Goal: Task Accomplishment & Management: Complete application form

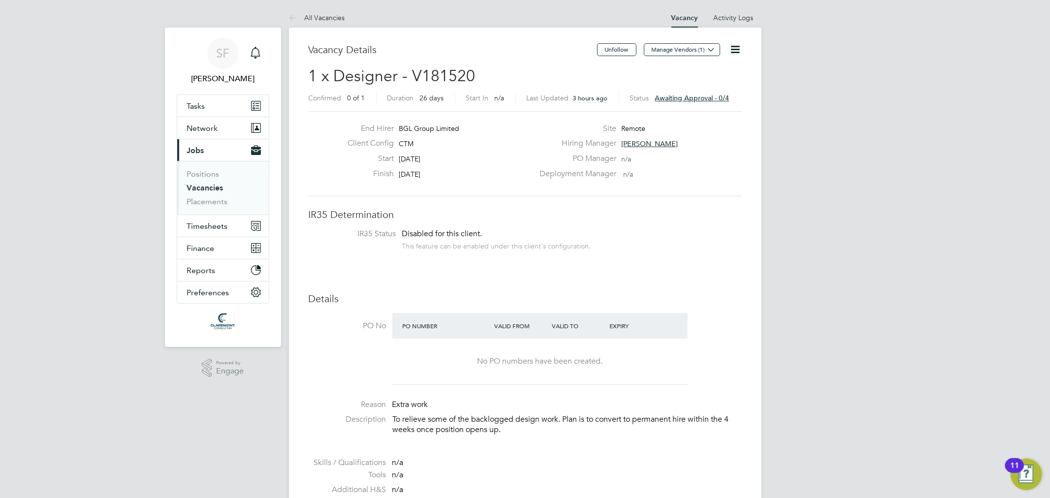
click at [208, 189] on link "Vacancies" at bounding box center [205, 187] width 36 height 9
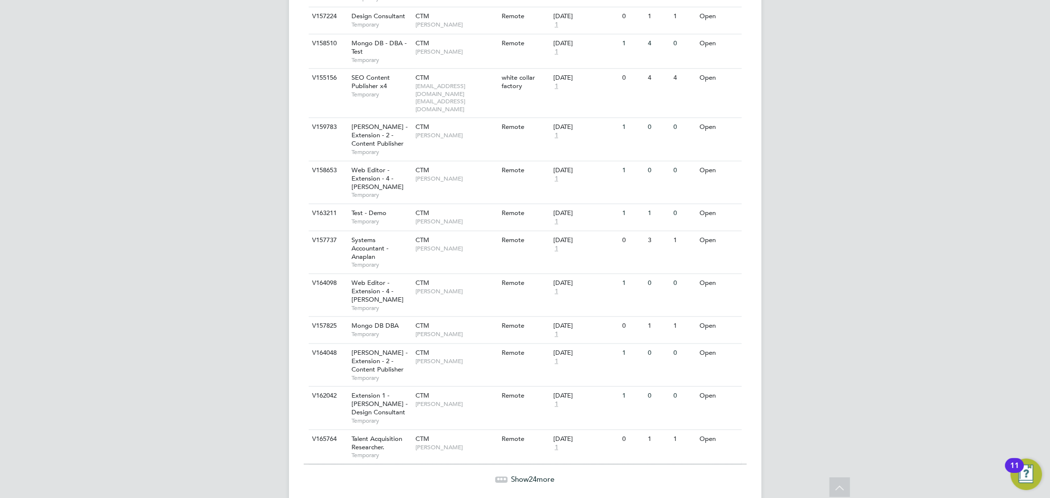
click at [511, 474] on span "Show 24 more" at bounding box center [532, 478] width 43 height 9
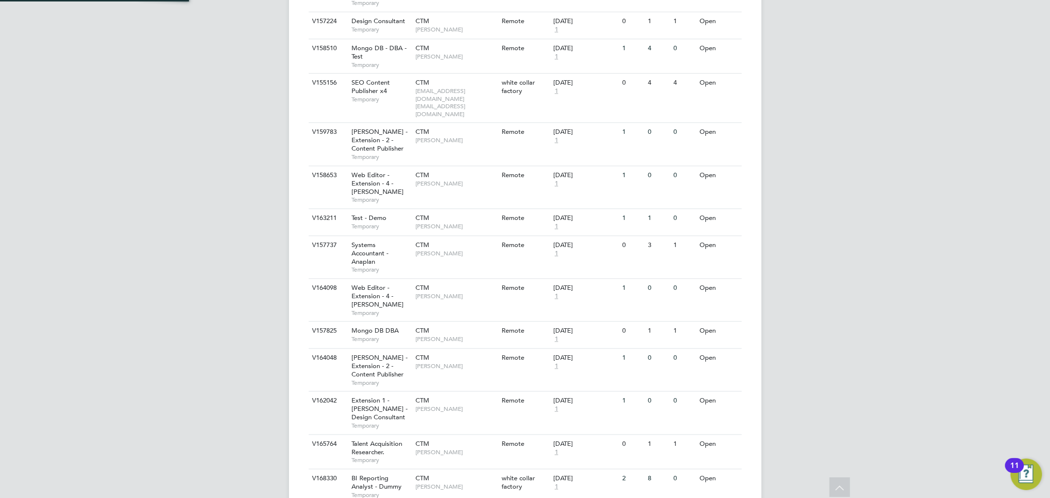
scroll to position [1756, 0]
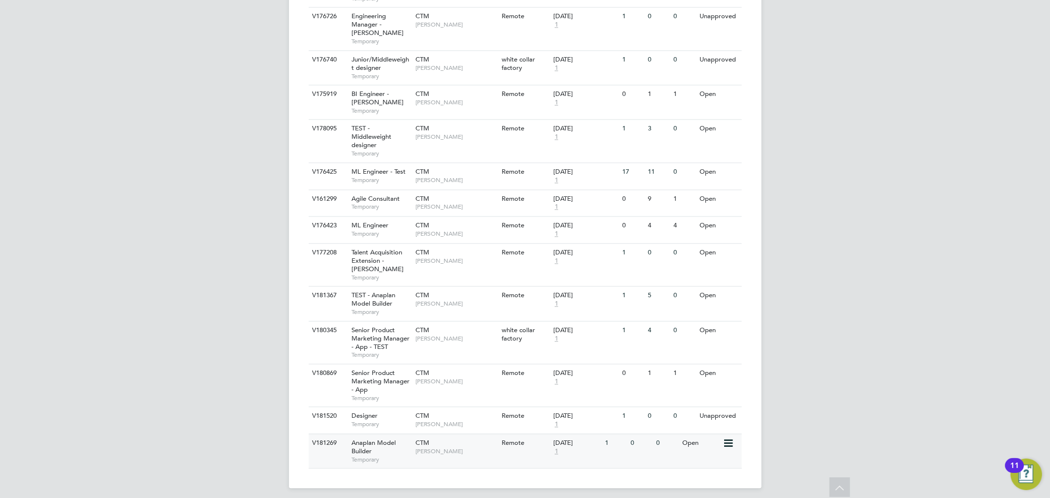
click at [403, 444] on div "Anaplan Model Builder Temporary" at bounding box center [378, 451] width 69 height 34
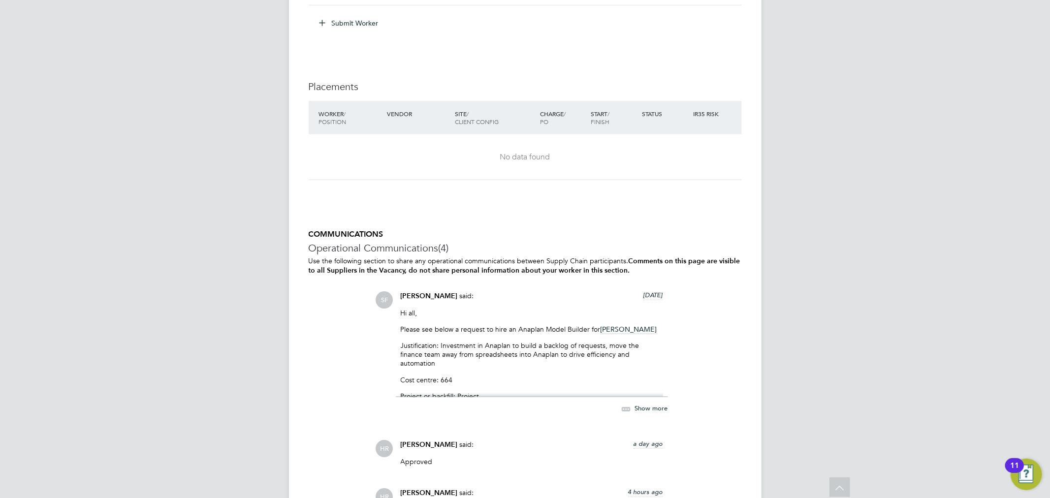
scroll to position [749, 0]
